Goal: Task Accomplishment & Management: Use online tool/utility

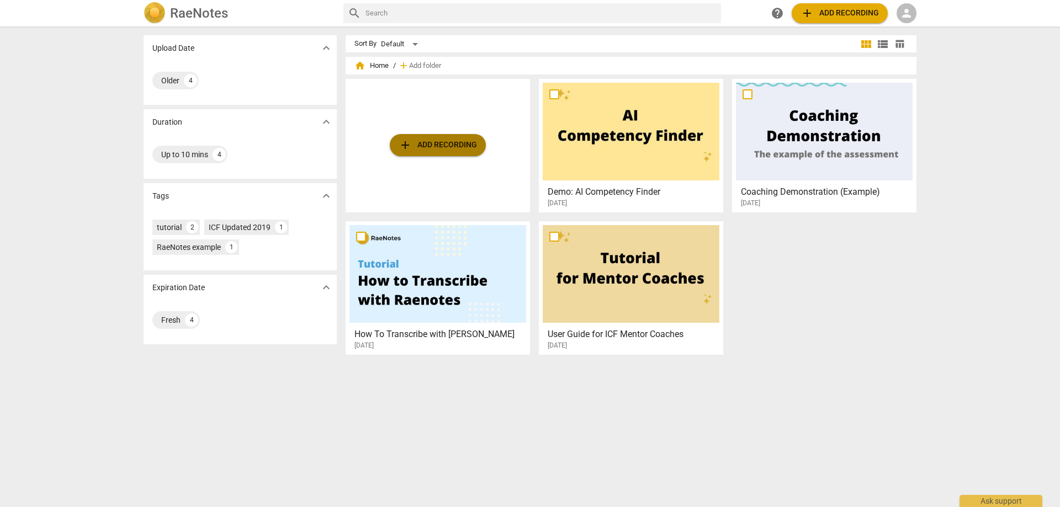
click at [413, 143] on span "add Add recording" at bounding box center [437, 145] width 78 height 13
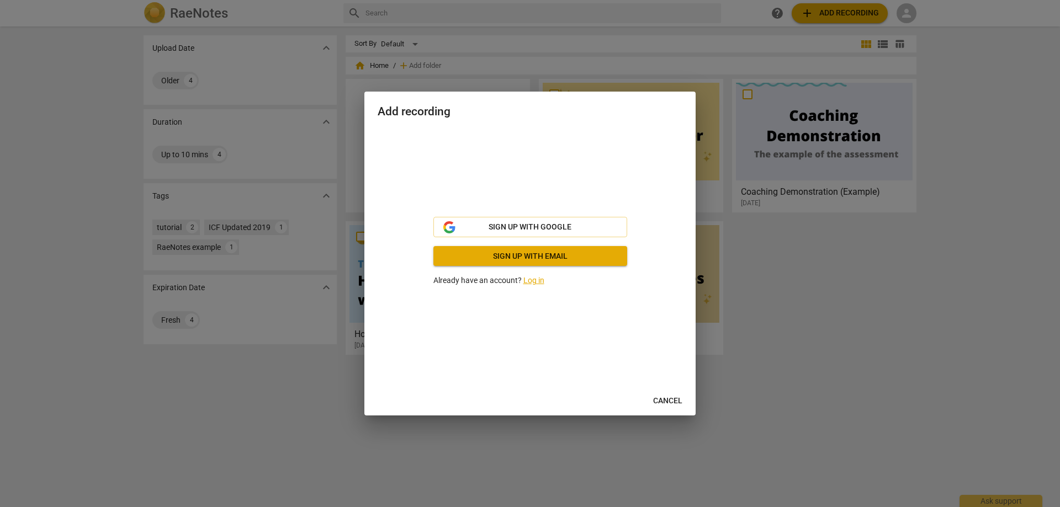
click at [530, 279] on link "Log in" at bounding box center [533, 280] width 21 height 9
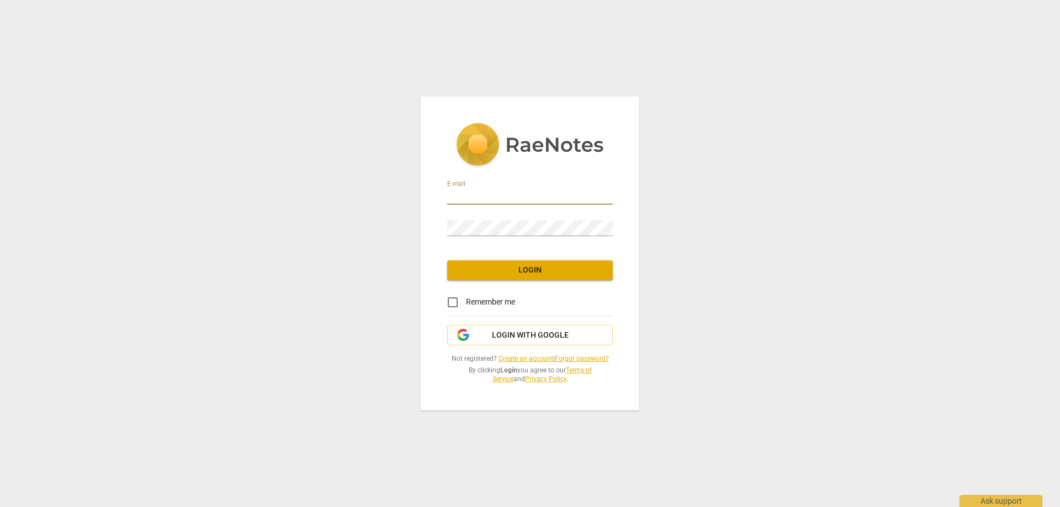
click at [480, 197] on input "email" at bounding box center [530, 197] width 166 height 16
type input "vpelan@integratedfocus.com"
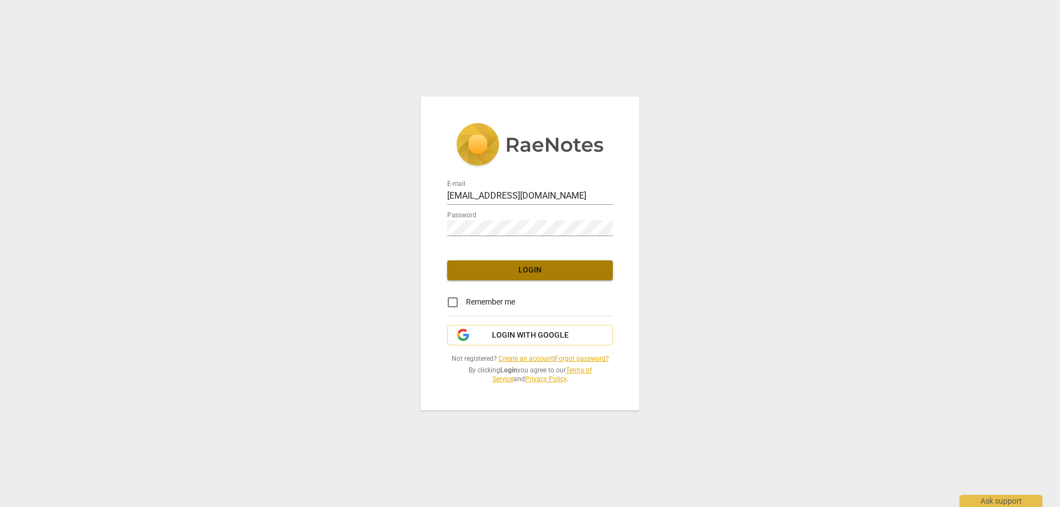
click at [535, 272] on span "Login" at bounding box center [530, 270] width 148 height 11
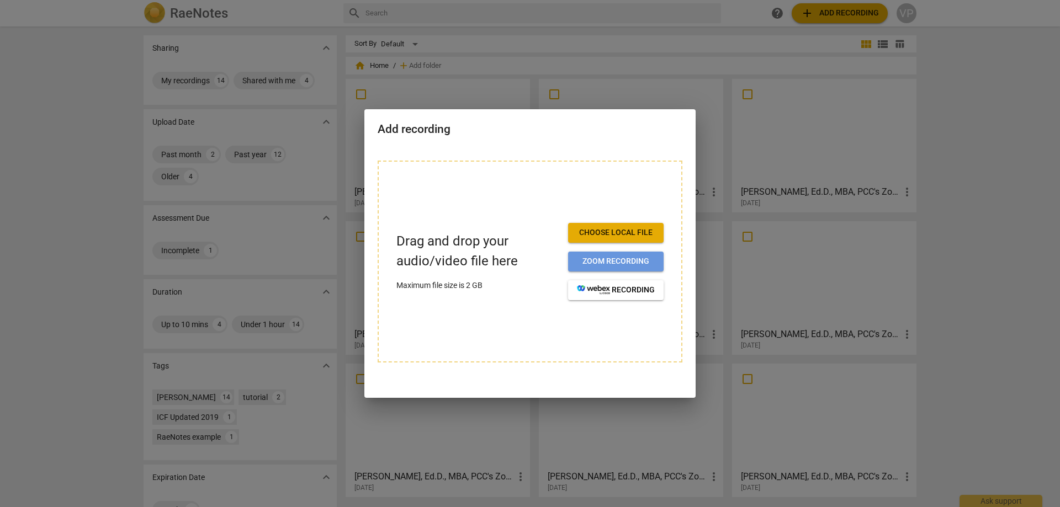
click at [584, 258] on span "Zoom recording" at bounding box center [616, 261] width 78 height 11
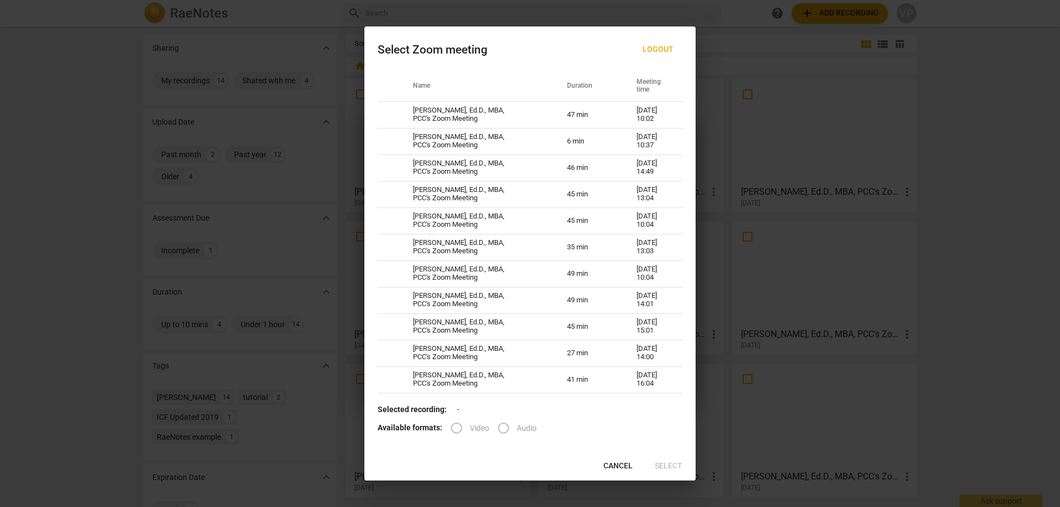
click at [502, 429] on label "Audio" at bounding box center [513, 428] width 46 height 26
click at [430, 112] on td "[PERSON_NAME], Ed.D., MBA, PCC's Zoom Meeting" at bounding box center [477, 115] width 154 height 26
radio input "true"
click at [666, 467] on span "Select" at bounding box center [669, 466] width 28 height 11
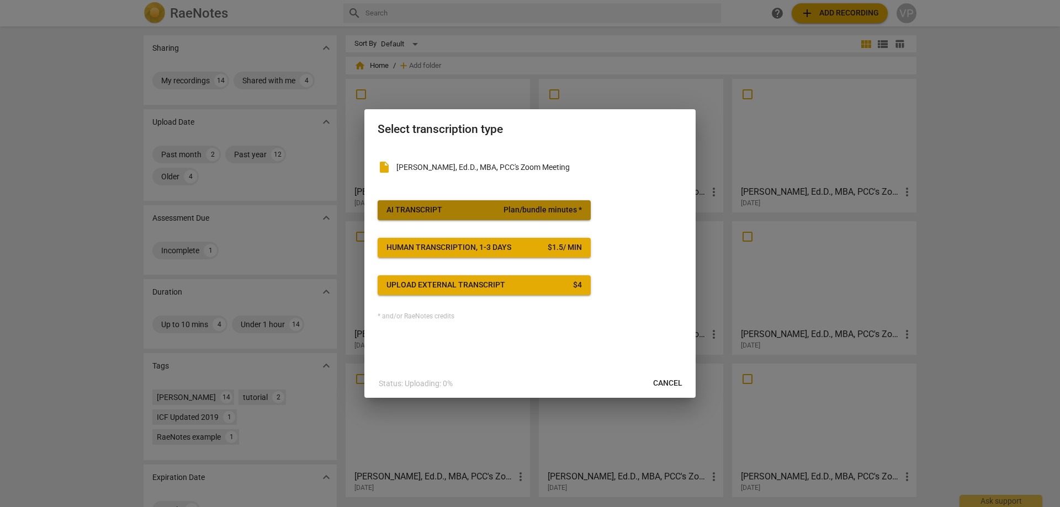
click at [422, 208] on div "AI Transcript" at bounding box center [414, 210] width 56 height 11
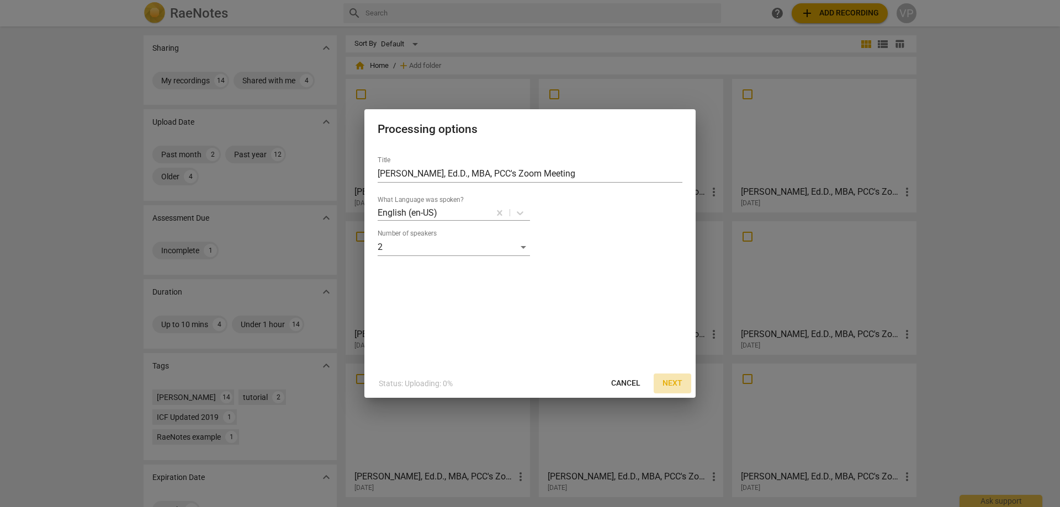
click at [674, 379] on span "Next" at bounding box center [672, 383] width 20 height 11
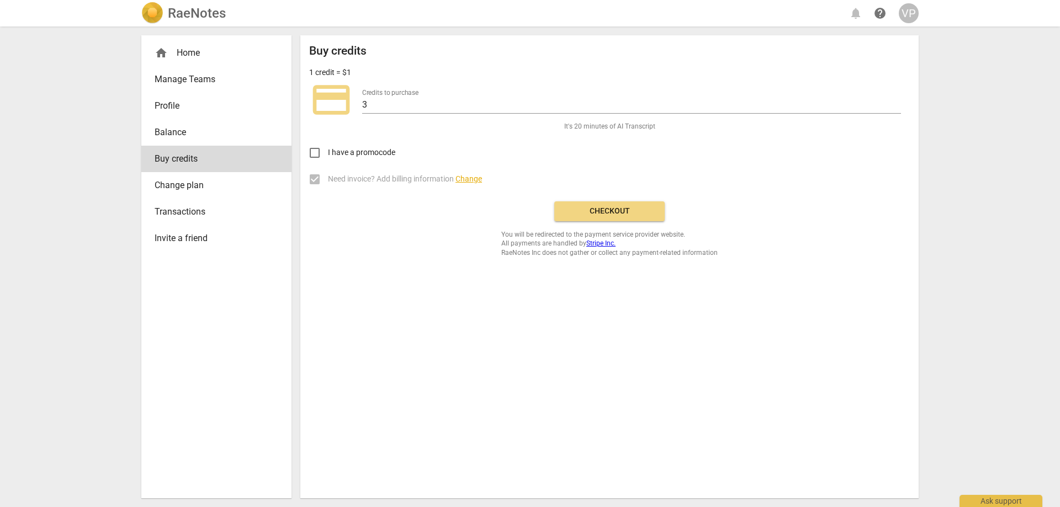
click at [612, 212] on span "Checkout" at bounding box center [609, 211] width 93 height 11
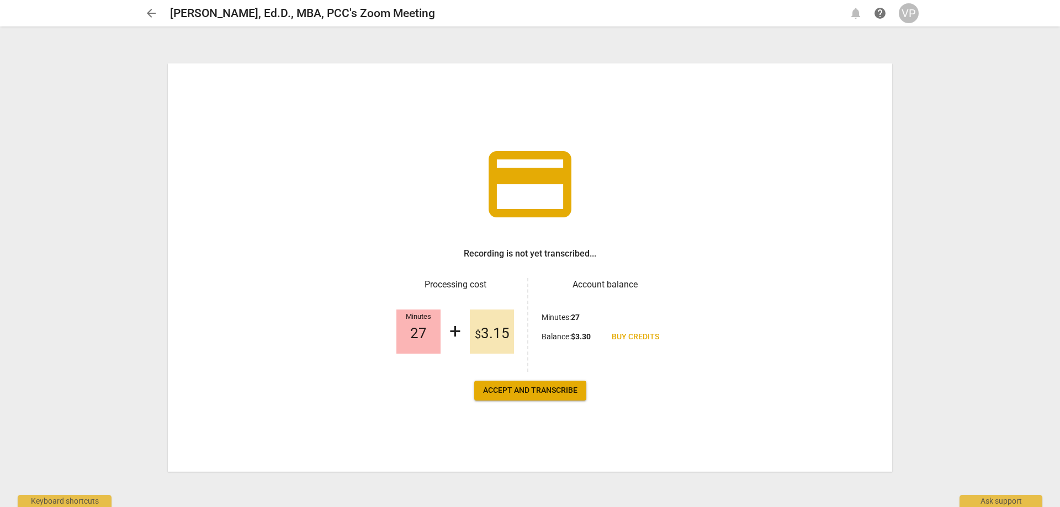
click at [515, 396] on button "Accept and transcribe" at bounding box center [530, 391] width 112 height 20
